Goal: Ask a question

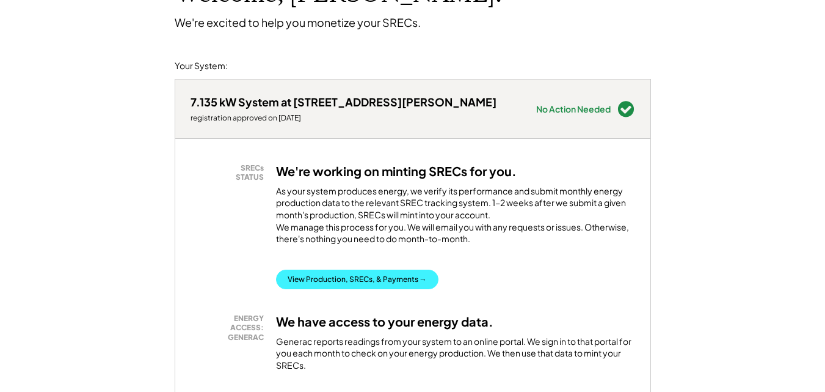
click at [395, 289] on button "View Production, SRECs, & Payments →" at bounding box center [357, 279] width 162 height 20
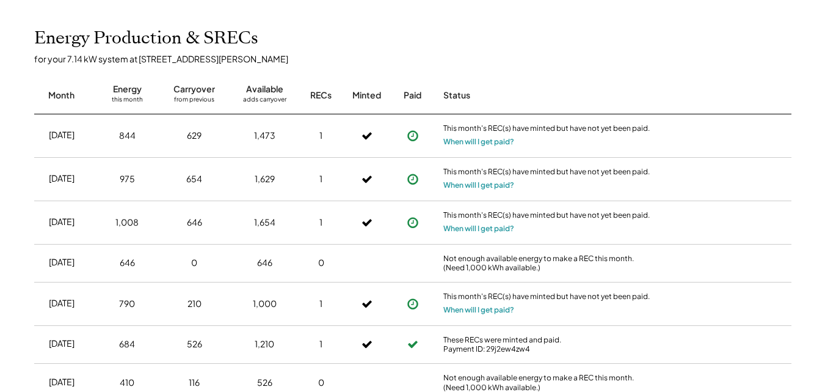
scroll to position [442, 0]
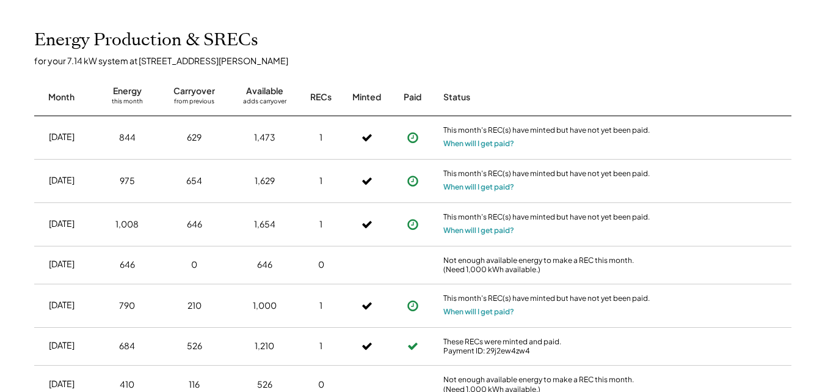
click at [412, 137] on use at bounding box center [412, 137] width 11 height 11
click at [460, 144] on button "When will I get paid?" at bounding box center [478, 143] width 71 height 12
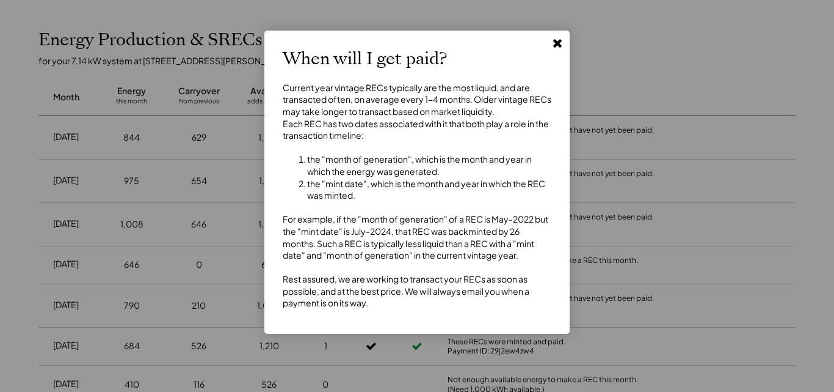
click at [558, 40] on icon at bounding box center [558, 43] width 12 height 12
